Goal: Communication & Community: Answer question/provide support

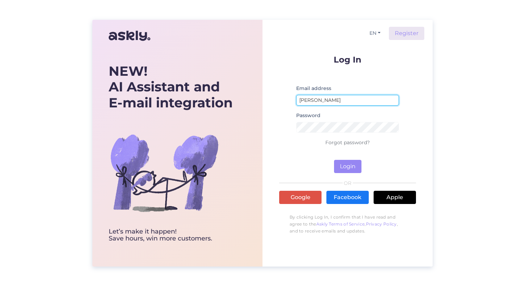
drag, startPoint x: 337, startPoint y: 97, endPoint x: 259, endPoint y: 100, distance: 77.6
click at [259, 100] on div "NEW! AI Assistant and E-mail integration Let’s make it happen! Save hours, win …" at bounding box center [262, 143] width 341 height 247
type input "[PERSON_NAME][EMAIL_ADDRESS][DOMAIN_NAME]"
click at [334, 160] on button "Login" at bounding box center [347, 166] width 27 height 13
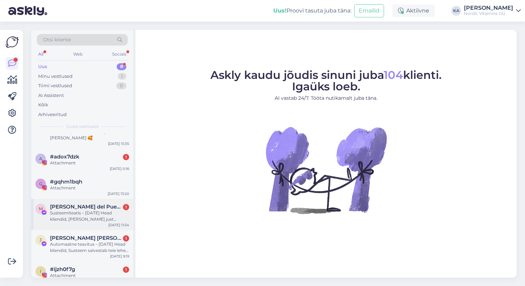
scroll to position [75, 0]
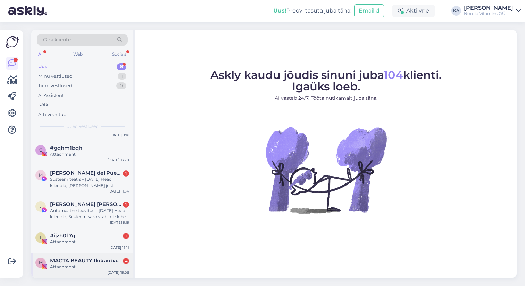
click at [80, 266] on div "Attachment" at bounding box center [89, 267] width 79 height 6
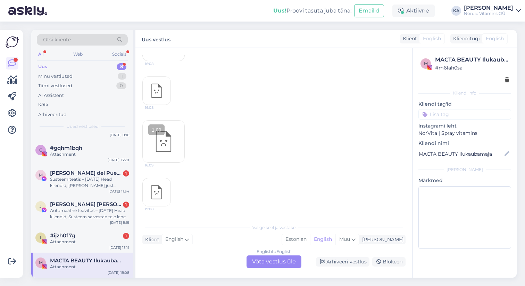
click at [259, 258] on div "English to English Võta vestlus üle" at bounding box center [274, 261] width 55 height 13
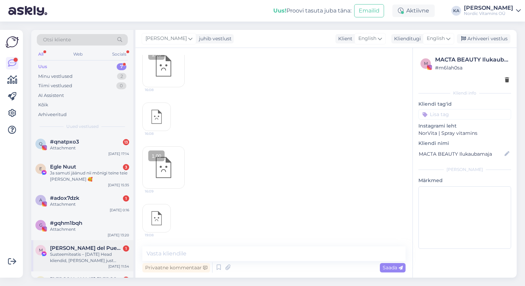
click at [75, 253] on div "Susteemiteatis – [DATE] Head kliendid, [PERSON_NAME] just tagasisidet teie lehe…" at bounding box center [89, 257] width 79 height 13
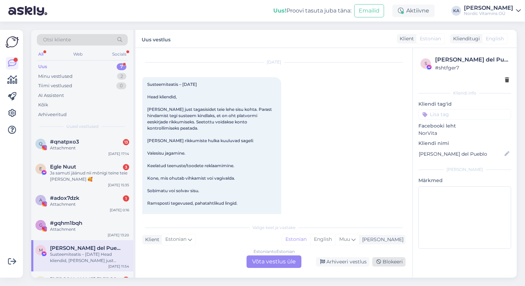
click at [387, 260] on div "Blokeeri" at bounding box center [389, 261] width 33 height 9
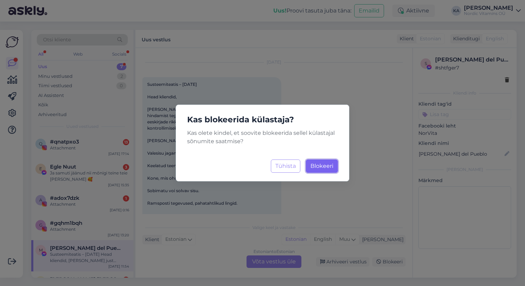
click at [320, 160] on button "Blokeeri Laadimine..." at bounding box center [322, 166] width 32 height 13
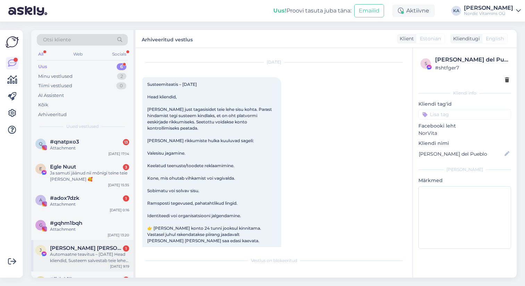
click at [95, 254] on div "Automaatne teavitus – [DATE] Head kliendid, Susteem salvestab teie lehel tehtud…" at bounding box center [89, 257] width 79 height 13
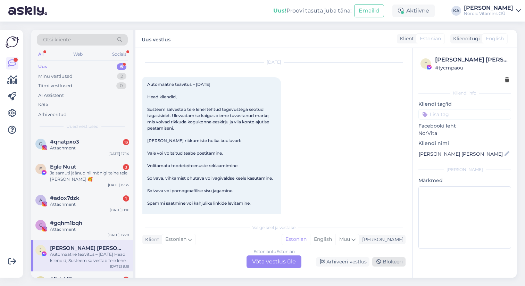
click at [383, 259] on div "Blokeeri" at bounding box center [389, 261] width 33 height 9
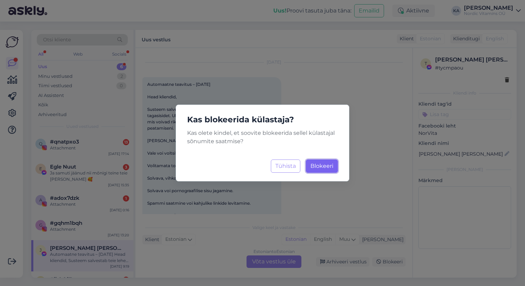
click at [325, 167] on span "Blokeeri" at bounding box center [322, 166] width 23 height 7
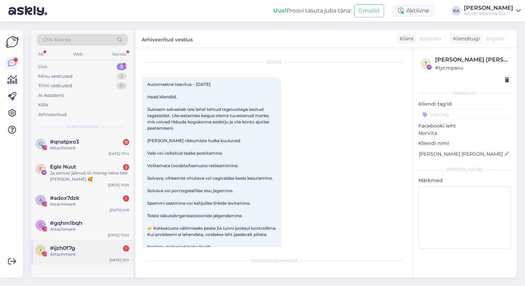
click at [81, 250] on div "#ijzh0f7g 1" at bounding box center [89, 248] width 79 height 6
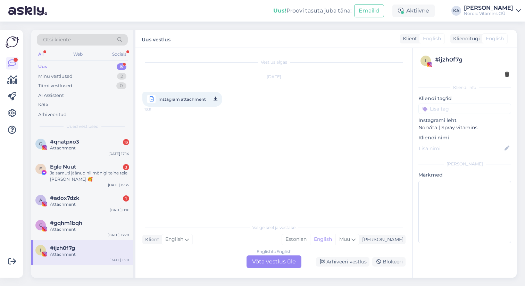
scroll to position [0, 0]
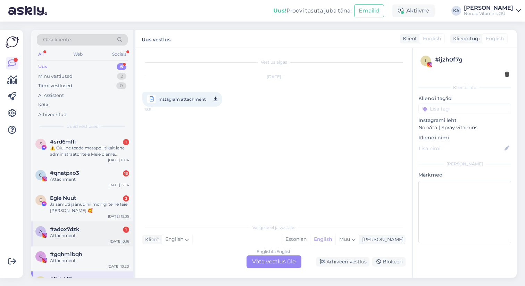
click at [96, 232] on div "Attachment" at bounding box center [89, 235] width 79 height 6
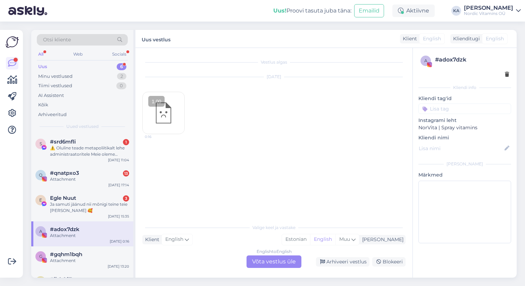
click at [292, 262] on div "English to English Võta vestlus üle" at bounding box center [274, 261] width 55 height 13
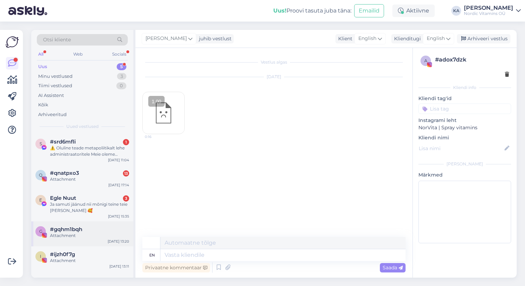
click at [101, 233] on div "Attachment" at bounding box center [89, 235] width 79 height 6
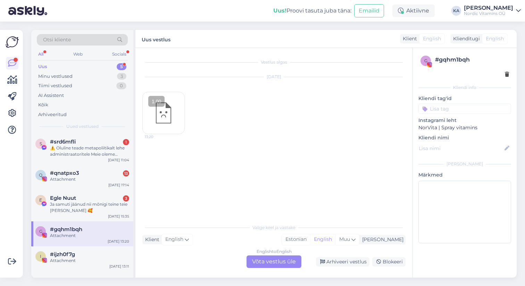
click at [261, 261] on div "English to English Võta vestlus üle" at bounding box center [274, 261] width 55 height 13
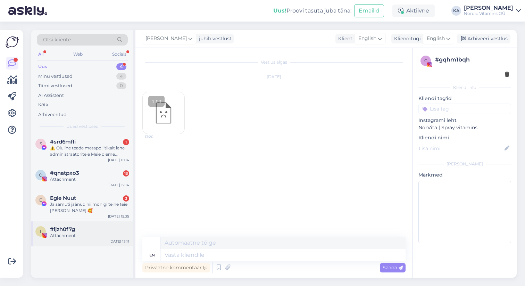
click at [91, 233] on div "Attachment" at bounding box center [89, 235] width 79 height 6
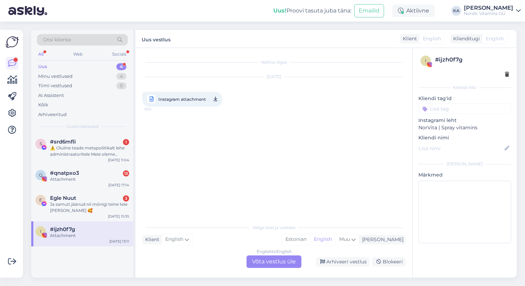
click at [270, 261] on div "English to English Võta vestlus üle" at bounding box center [274, 261] width 55 height 13
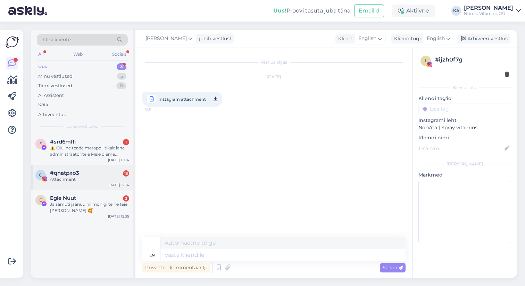
click at [83, 177] on div "Attachment" at bounding box center [89, 179] width 79 height 6
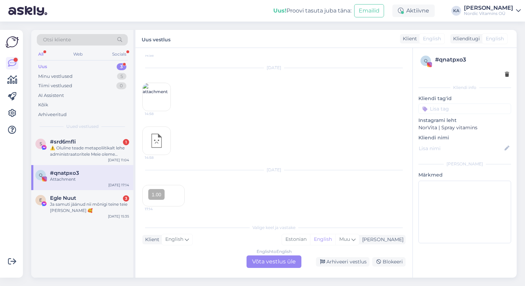
click at [278, 259] on div "English to English Võta vestlus üle" at bounding box center [274, 261] width 55 height 13
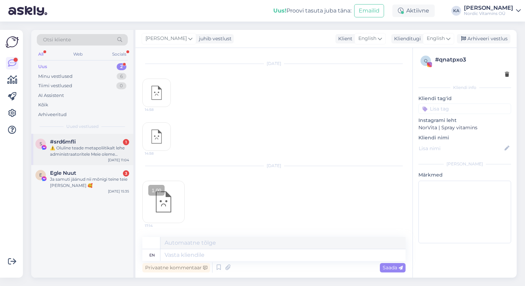
click at [93, 148] on div "⚠️ Oluline teade metapoliitikalt lehe administraatoritele Meie oleme metapoliit…" at bounding box center [89, 151] width 79 height 13
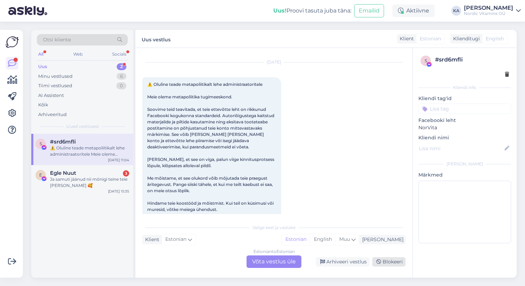
click at [380, 260] on icon at bounding box center [379, 262] width 5 height 5
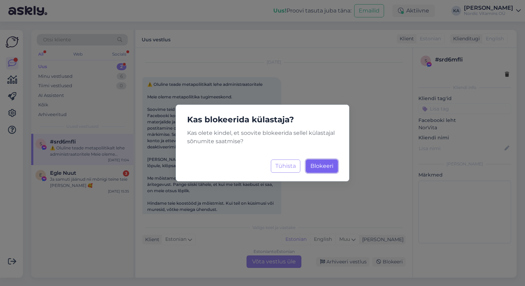
click at [321, 170] on button "Blokeeri Laadimine..." at bounding box center [322, 166] width 32 height 13
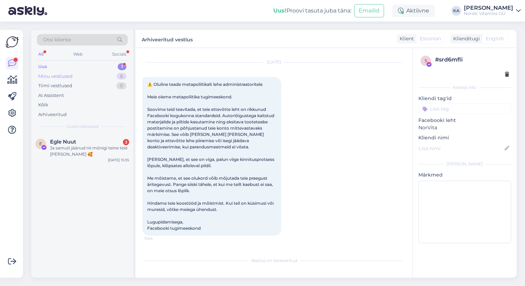
click at [86, 75] on div "Minu vestlused 6" at bounding box center [82, 77] width 91 height 10
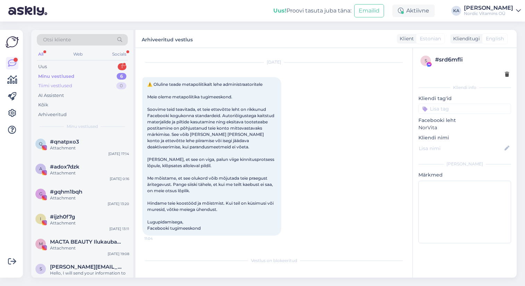
click at [84, 87] on div "Tiimi vestlused 0" at bounding box center [82, 86] width 91 height 10
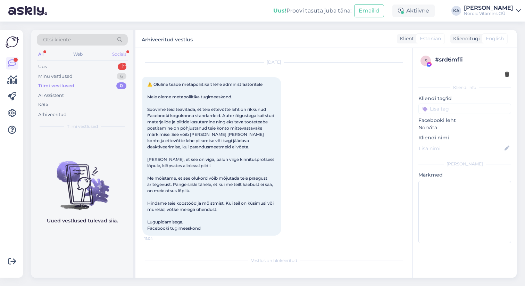
click at [119, 52] on div "Socials" at bounding box center [119, 54] width 17 height 9
click at [41, 53] on div "All" at bounding box center [41, 54] width 8 height 9
click at [78, 57] on div "Web" at bounding box center [78, 54] width 12 height 9
click at [46, 55] on div "All Web Socials" at bounding box center [82, 55] width 91 height 11
click at [38, 54] on div "All" at bounding box center [41, 54] width 8 height 9
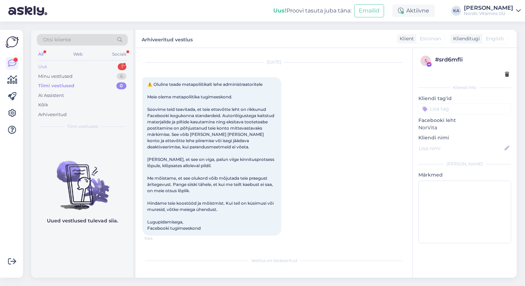
click at [83, 68] on div "Uus 1" at bounding box center [82, 67] width 91 height 10
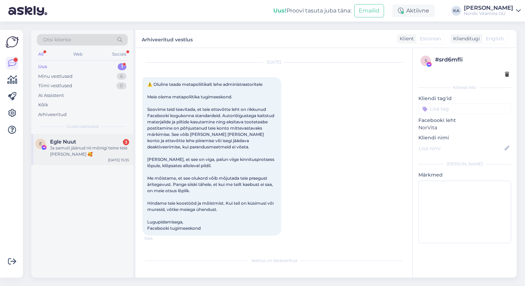
click at [90, 146] on div "Ja samuti jäänud nii mõnigi teine teie [PERSON_NAME] 🥰" at bounding box center [89, 151] width 79 height 13
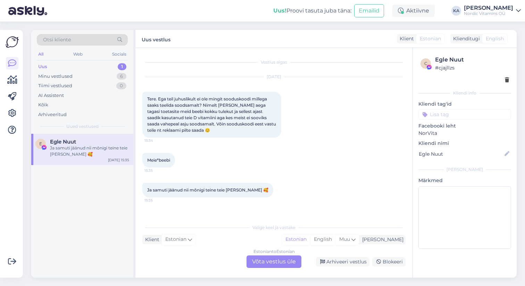
scroll to position [0, 0]
click at [265, 259] on div "Estonian to Estonian Võta vestlus üle" at bounding box center [274, 261] width 55 height 13
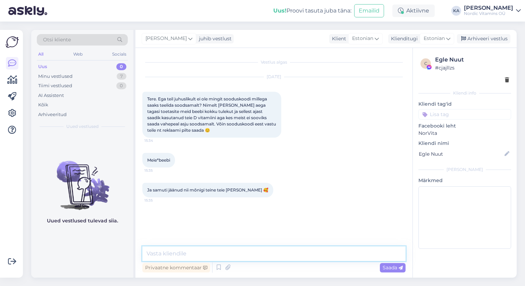
click at [233, 256] on textarea at bounding box center [273, 253] width 263 height 15
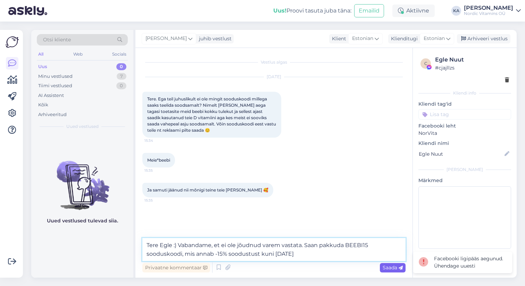
type textarea "Tere Egle :) Vabandame, et ei ole jõudnud varem vastata. Saan pakkuda BEEBI15 s…"
click at [390, 267] on span "Saada" at bounding box center [393, 267] width 20 height 6
click at [453, 262] on div "Facebooki ligipääs aegunud. Ühendage uuesti" at bounding box center [470, 262] width 73 height 15
drag, startPoint x: 303, startPoint y: 256, endPoint x: 140, endPoint y: 245, distance: 163.4
click at [140, 245] on div "Vestlus algas [DATE] Tere. Ega teil juhuslikult ei ole mingit sooduskoodi mille…" at bounding box center [274, 163] width 277 height 230
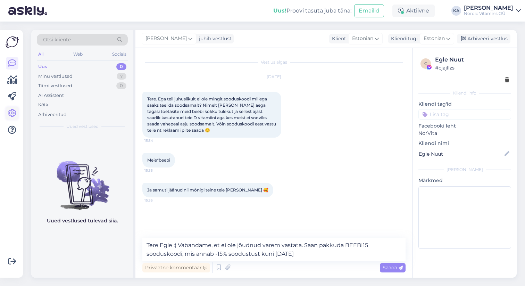
click at [11, 113] on icon at bounding box center [12, 113] width 8 height 8
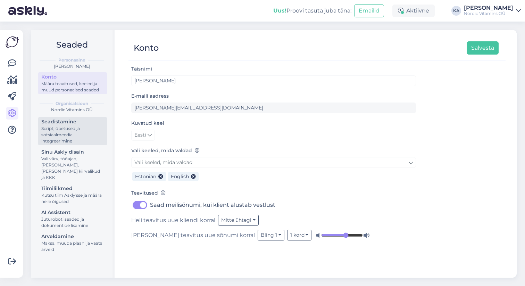
click at [84, 128] on div "Script, õpetused ja sotsiaalmeedia integreerimine" at bounding box center [72, 134] width 63 height 19
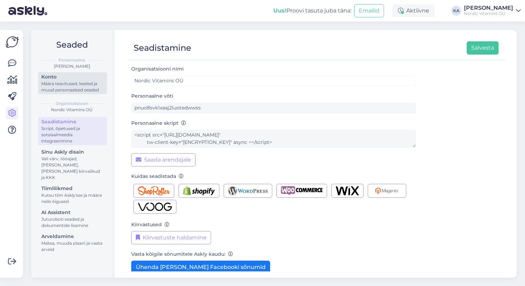
click at [73, 85] on div "Määra teavitused, keeled ja muud personaalsed seaded" at bounding box center [72, 87] width 63 height 13
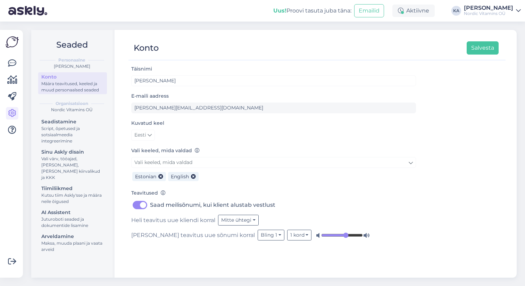
click at [497, 10] on div "[PERSON_NAME]" at bounding box center [488, 8] width 49 height 6
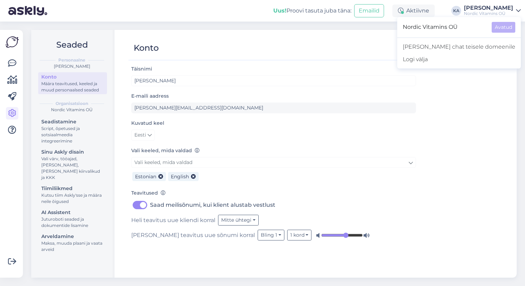
click at [13, 42] on img at bounding box center [12, 41] width 13 height 13
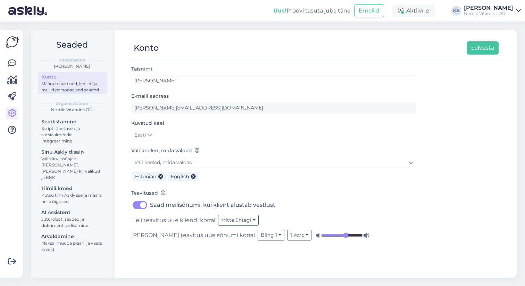
click at [13, 42] on img at bounding box center [12, 41] width 13 height 13
click at [11, 41] on img at bounding box center [12, 41] width 13 height 13
click at [13, 68] on link at bounding box center [12, 63] width 13 height 13
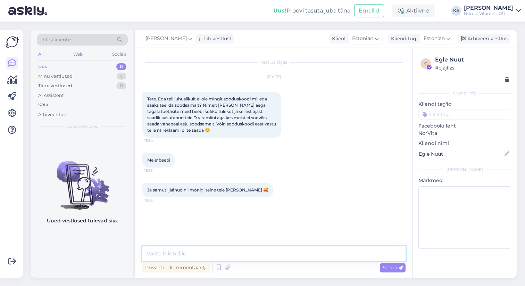
click at [185, 254] on textarea at bounding box center [273, 253] width 263 height 15
paste textarea "Tere Egle :) Vabandame, et ei ole jõudnud varem vastata. Saan pakkuda BEEBI15 s…"
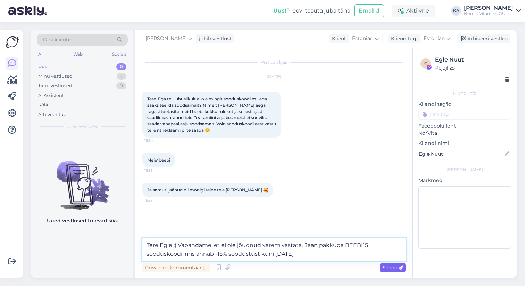
type textarea "Tere Egle :) Vabandame, et ei ole jõudnud varem vastata. Saan pakkuda BEEBI15 s…"
click at [396, 269] on span "Saada" at bounding box center [393, 267] width 20 height 6
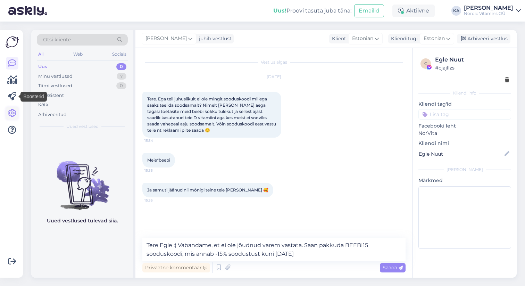
click at [13, 115] on icon at bounding box center [12, 113] width 8 height 8
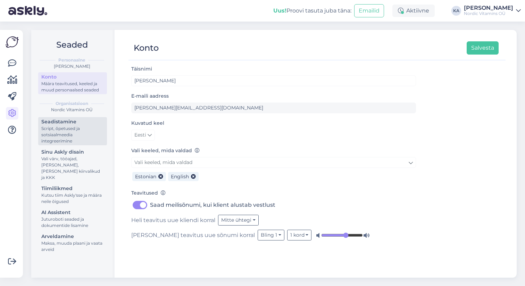
click at [69, 142] on div "Script, õpetused ja sotsiaalmeedia integreerimine" at bounding box center [72, 134] width 63 height 19
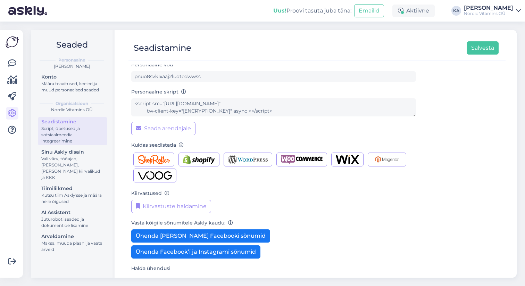
scroll to position [54, 0]
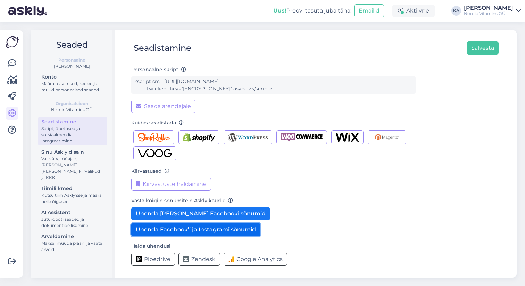
click at [218, 231] on button "Ühenda Facebook’i ja Instagrami sõnumid" at bounding box center [195, 229] width 129 height 13
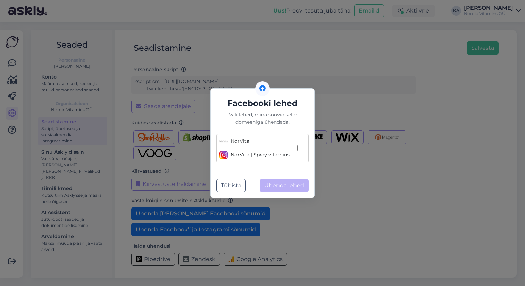
click at [301, 150] on input "NorVita NorVita | Spray vitamins" at bounding box center [300, 148] width 6 height 6
checkbox input "true"
click at [295, 182] on button "Ühenda lehed" at bounding box center [284, 185] width 49 height 13
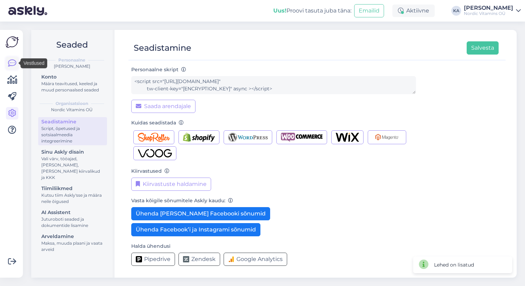
click at [13, 66] on icon at bounding box center [12, 63] width 8 height 8
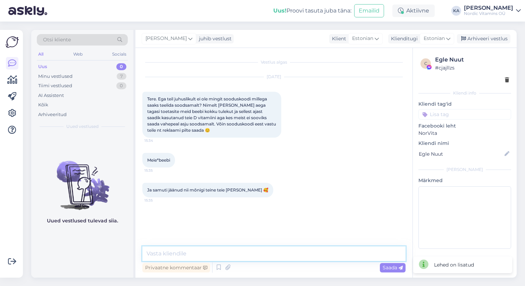
click at [231, 260] on textarea at bounding box center [273, 253] width 263 height 15
paste textarea "Tere Egle :) Vabandame, et ei ole jõudnud varem vastata. Saan pakkuda BEEBI15 s…"
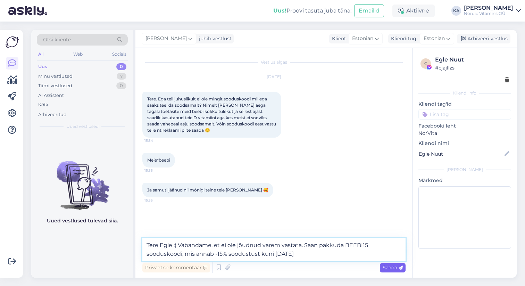
type textarea "Tere Egle :) Vabandame, et ei ole jõudnud varem vastata. Saan pakkuda BEEBI15 s…"
click at [393, 265] on span "Saada" at bounding box center [393, 267] width 20 height 6
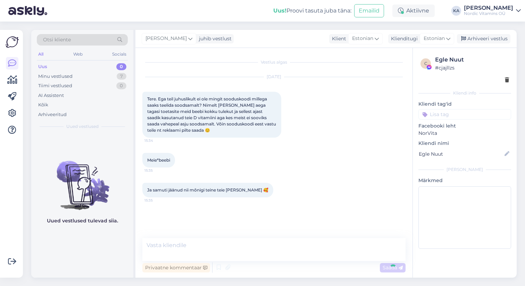
scroll to position [22, 0]
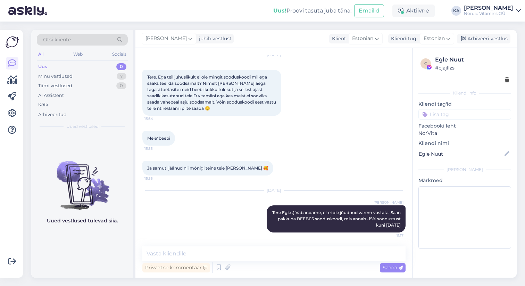
click at [63, 67] on div "Uus 0" at bounding box center [82, 67] width 91 height 10
click at [58, 77] on div "Minu vestlused" at bounding box center [55, 76] width 34 height 7
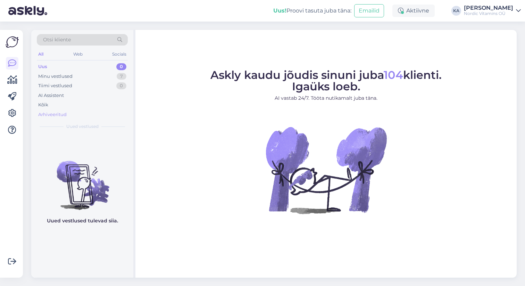
click at [58, 113] on div "Arhiveeritud" at bounding box center [52, 114] width 28 height 7
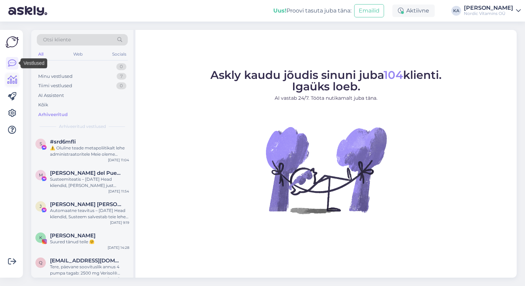
click at [14, 81] on icon at bounding box center [12, 80] width 10 height 8
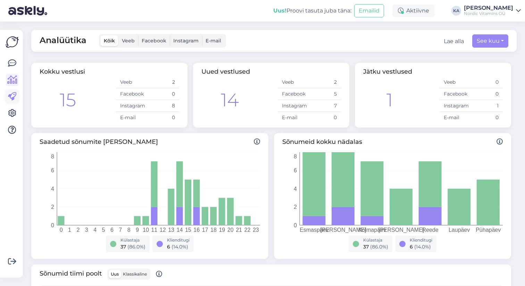
click at [14, 97] on icon at bounding box center [12, 96] width 8 height 8
